Goal: Information Seeking & Learning: Learn about a topic

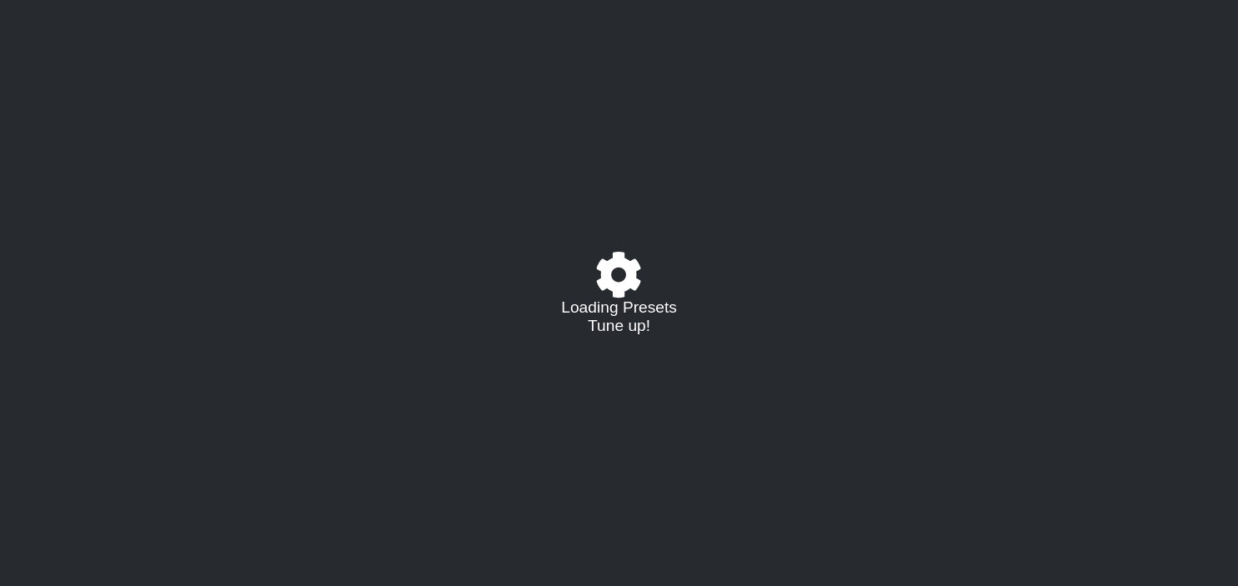
select select "/023310019291"
select select "C"
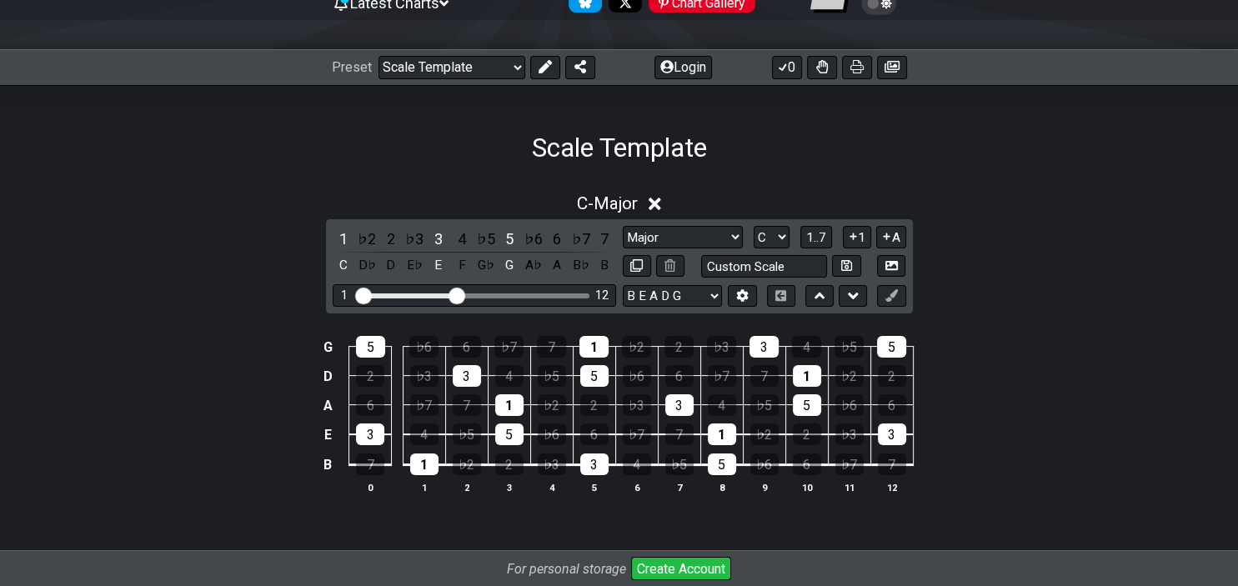
scroll to position [176, 0]
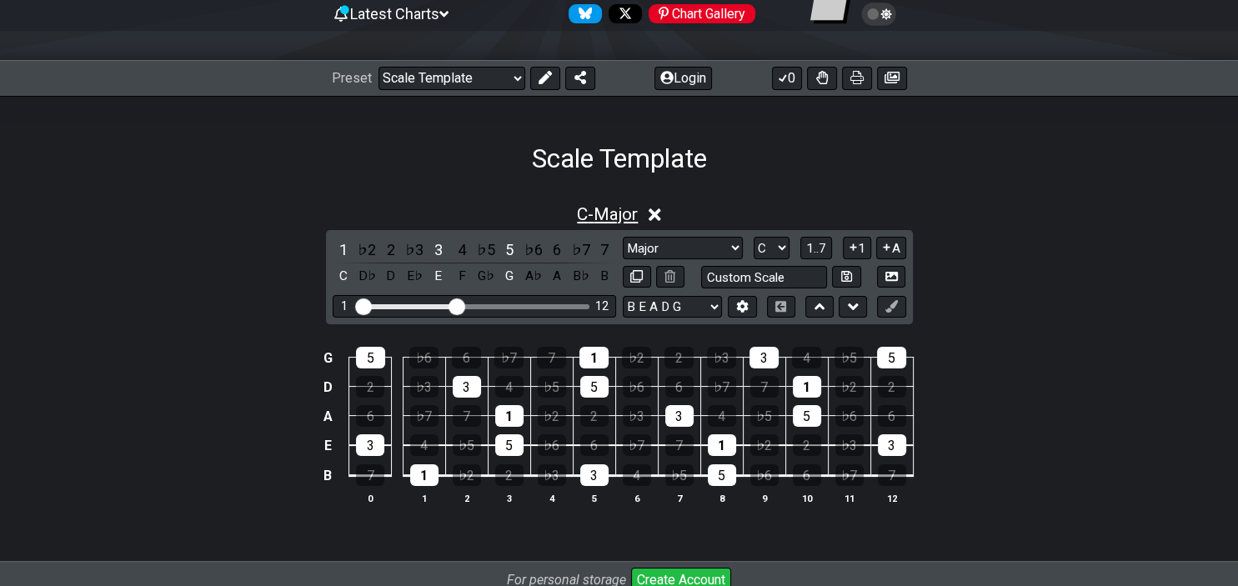
click at [595, 219] on span "C - Major" at bounding box center [607, 214] width 61 height 20
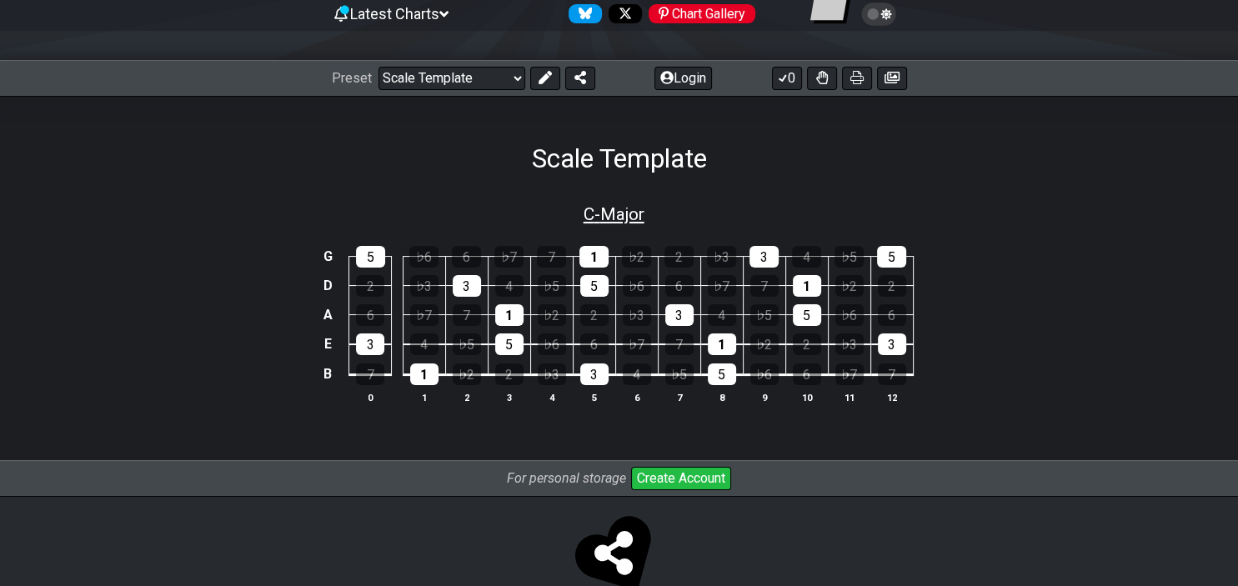
click at [600, 215] on span "C - Major" at bounding box center [614, 214] width 61 height 20
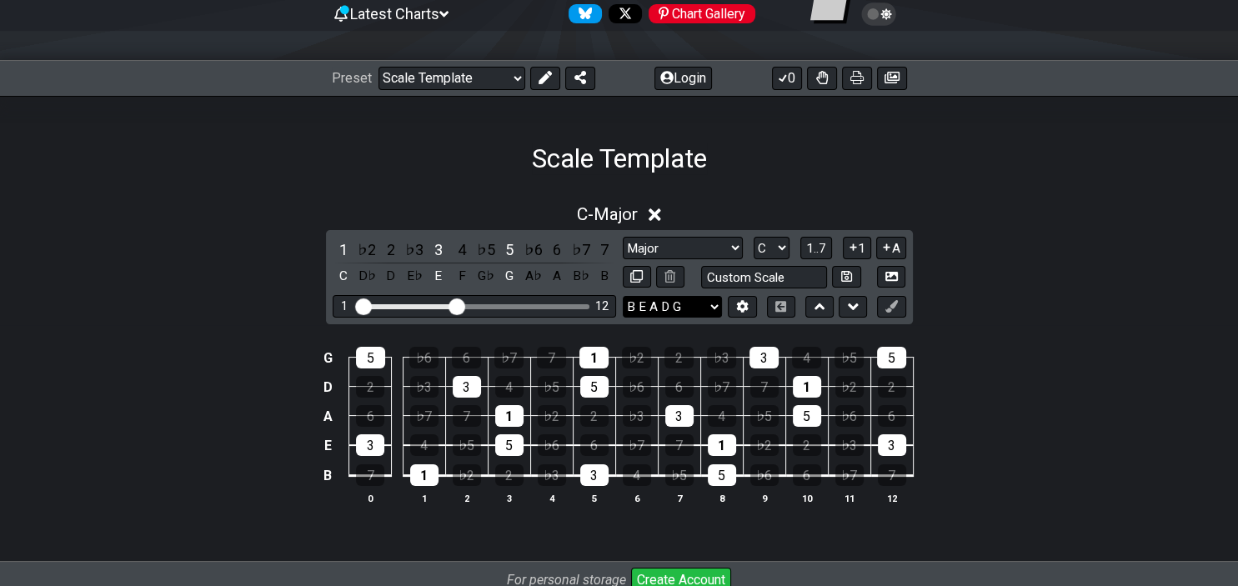
click at [623, 296] on select "B E A D G E A D G B E E A D G B E B E A D F♯ B A D G C E A D A D G B E E♭ A♭ D♭…" at bounding box center [672, 307] width 99 height 23
click at [652, 304] on select "B E A D G E A D G B E E A D G B E B E A D F♯ B A D G C E A D A D G B E E♭ A♭ D♭…" at bounding box center [672, 307] width 99 height 23
click at [754, 237] on select "A♭ A A♯ B♭ B C C♯ D♭ D D♯ E♭ E F F♯ G♭ G G♯" at bounding box center [772, 248] width 36 height 23
select select "D"
click option "D" at bounding box center [0, 0] width 0 height 0
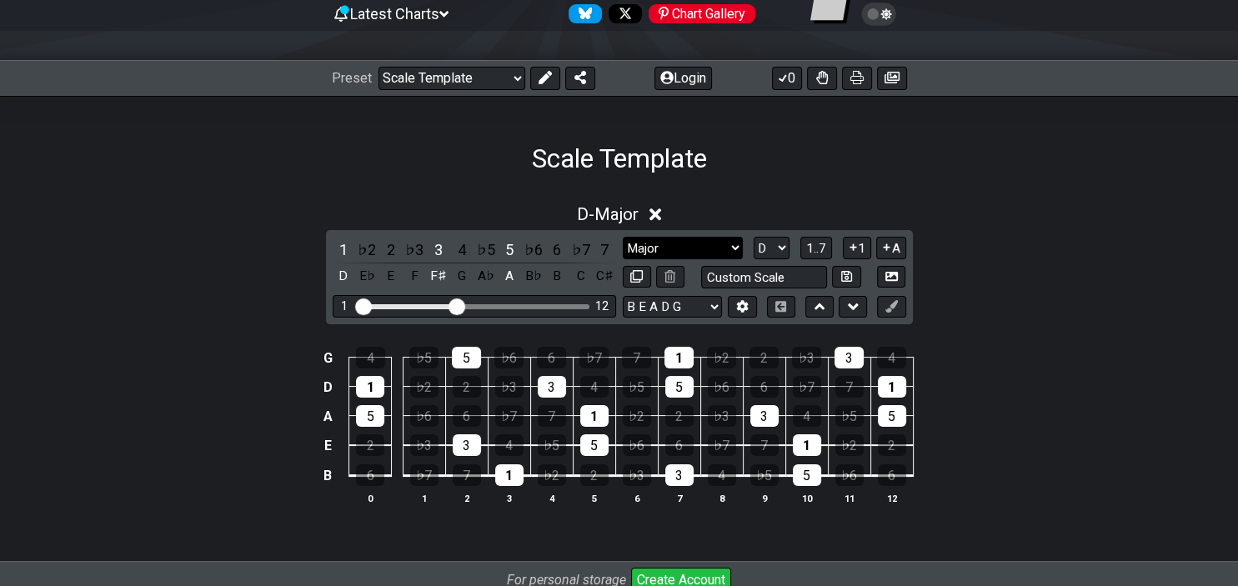
click at [676, 249] on select "Major Root Minor Pentatonic Major Pentatonic Minor Blues Major Blues Major / [P…" at bounding box center [683, 248] width 120 height 23
